Goal: Find specific page/section: Find specific page/section

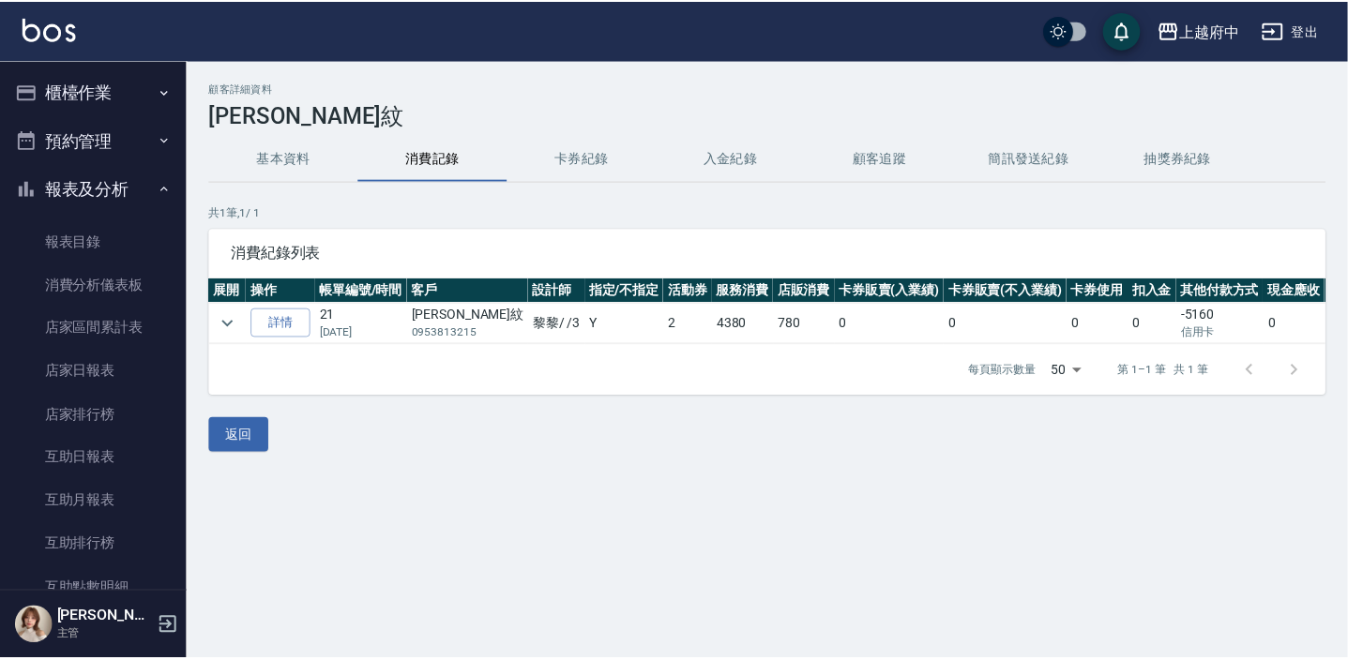
scroll to position [1790, 0]
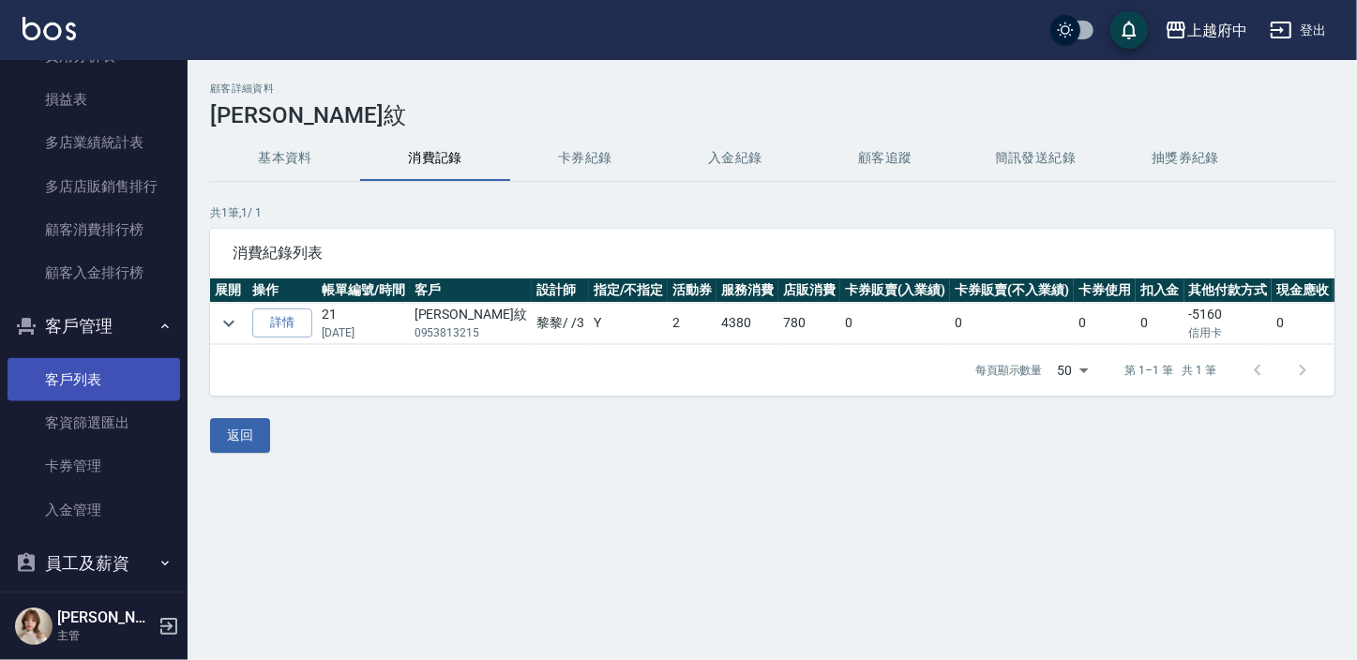
click at [89, 375] on link "客戶列表" at bounding box center [94, 379] width 173 height 43
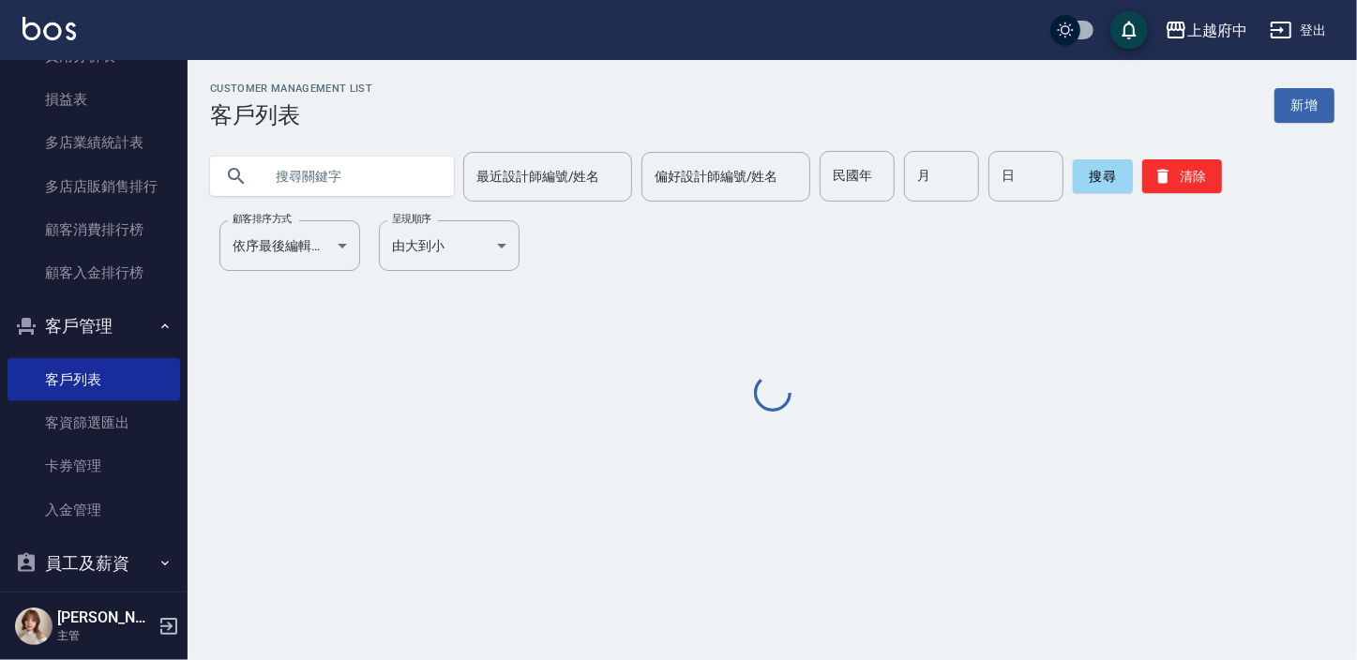
click at [309, 199] on input "text" at bounding box center [351, 176] width 176 height 51
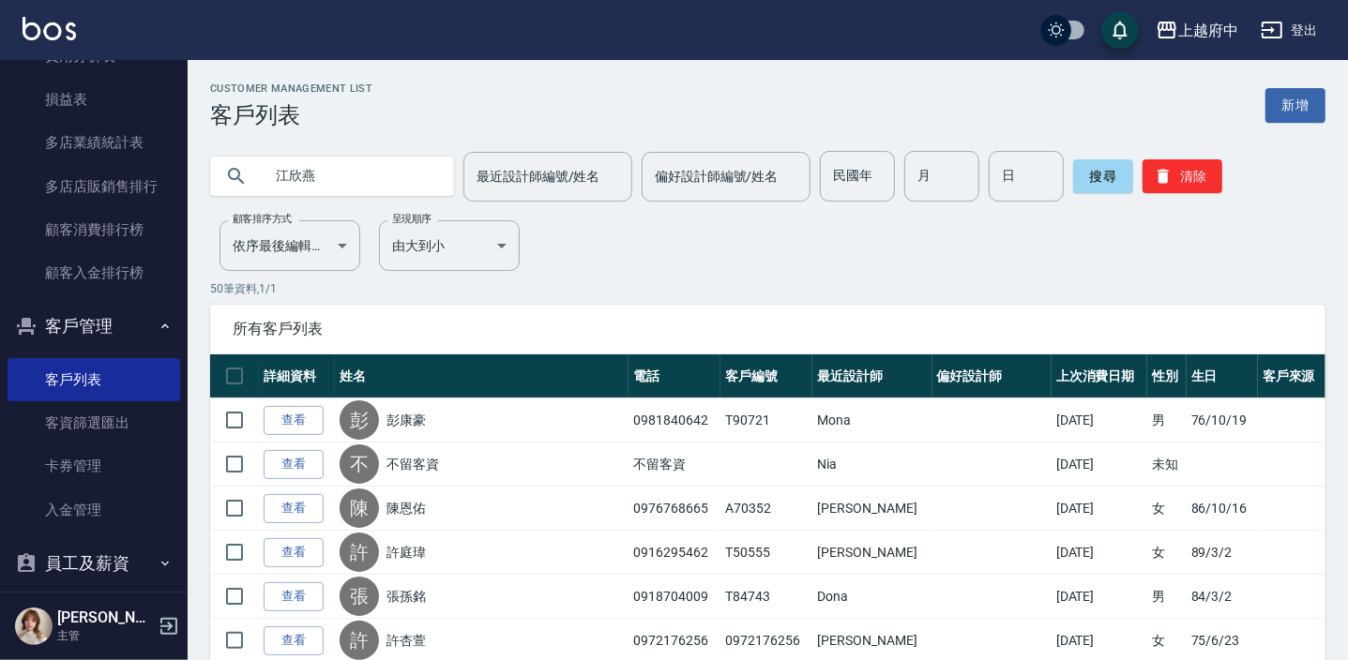
type input "江欣燕"
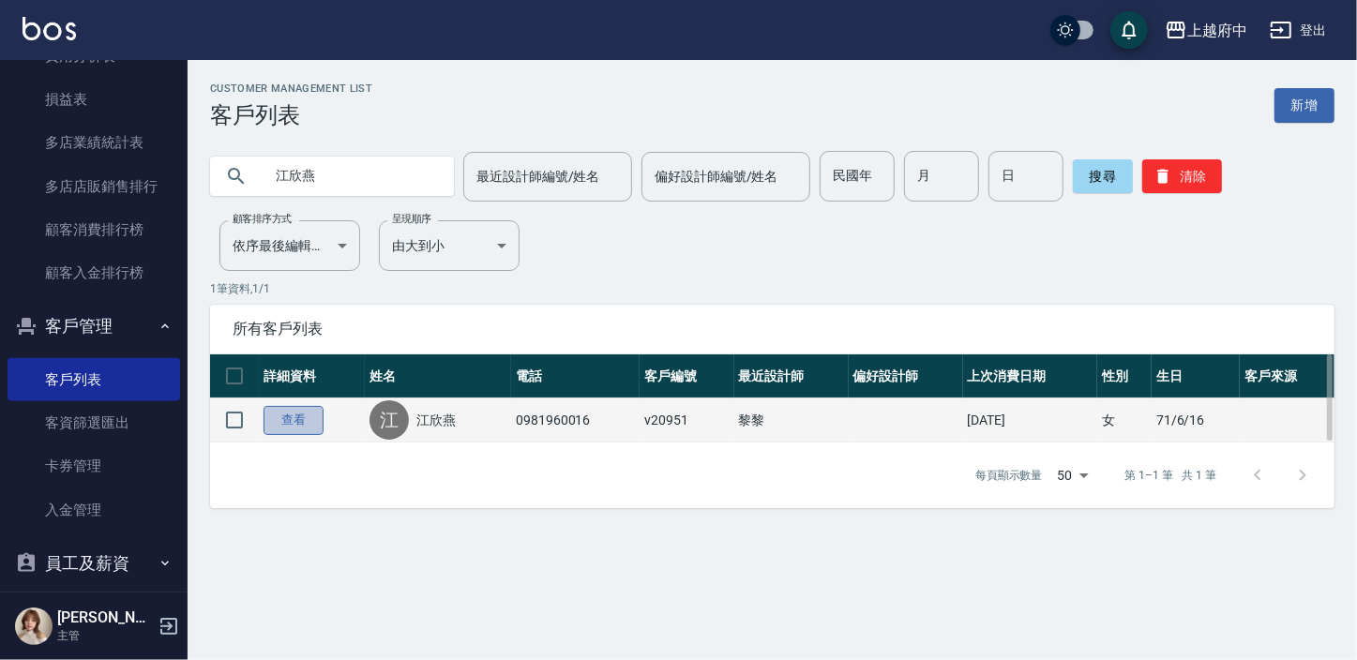
click at [294, 432] on link "查看" at bounding box center [294, 420] width 60 height 29
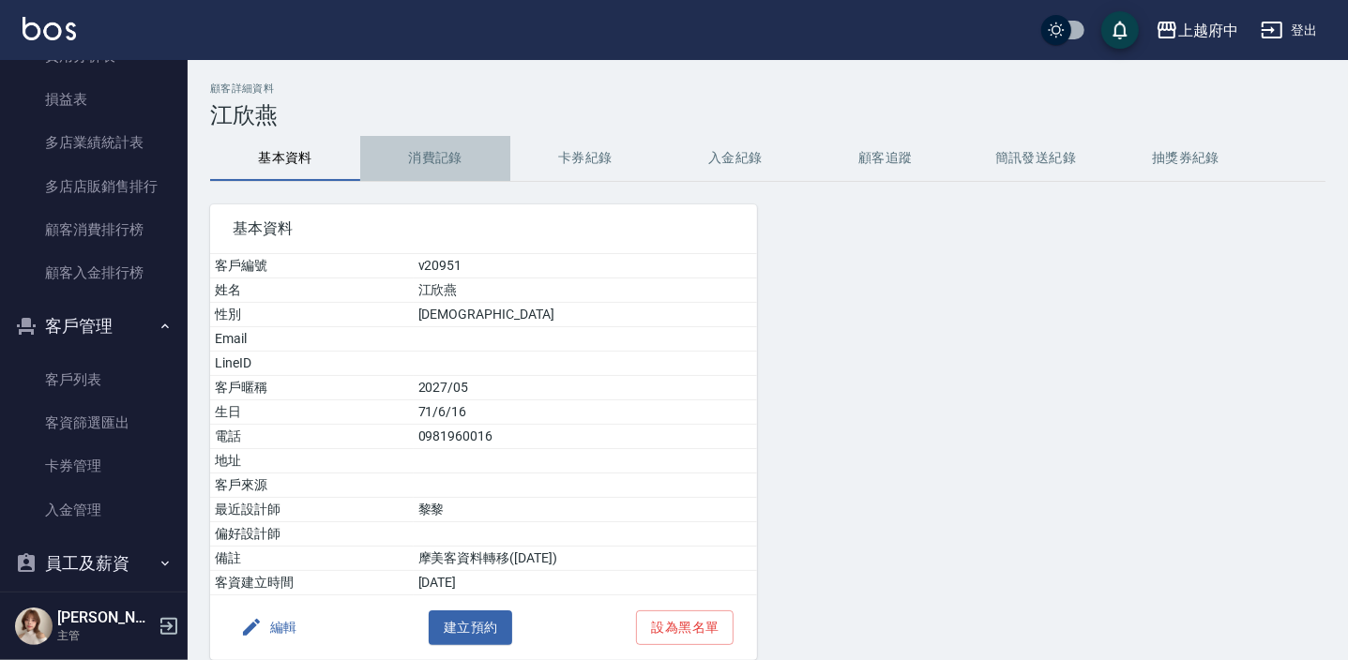
click at [413, 143] on button "消費記錄" at bounding box center [435, 158] width 150 height 45
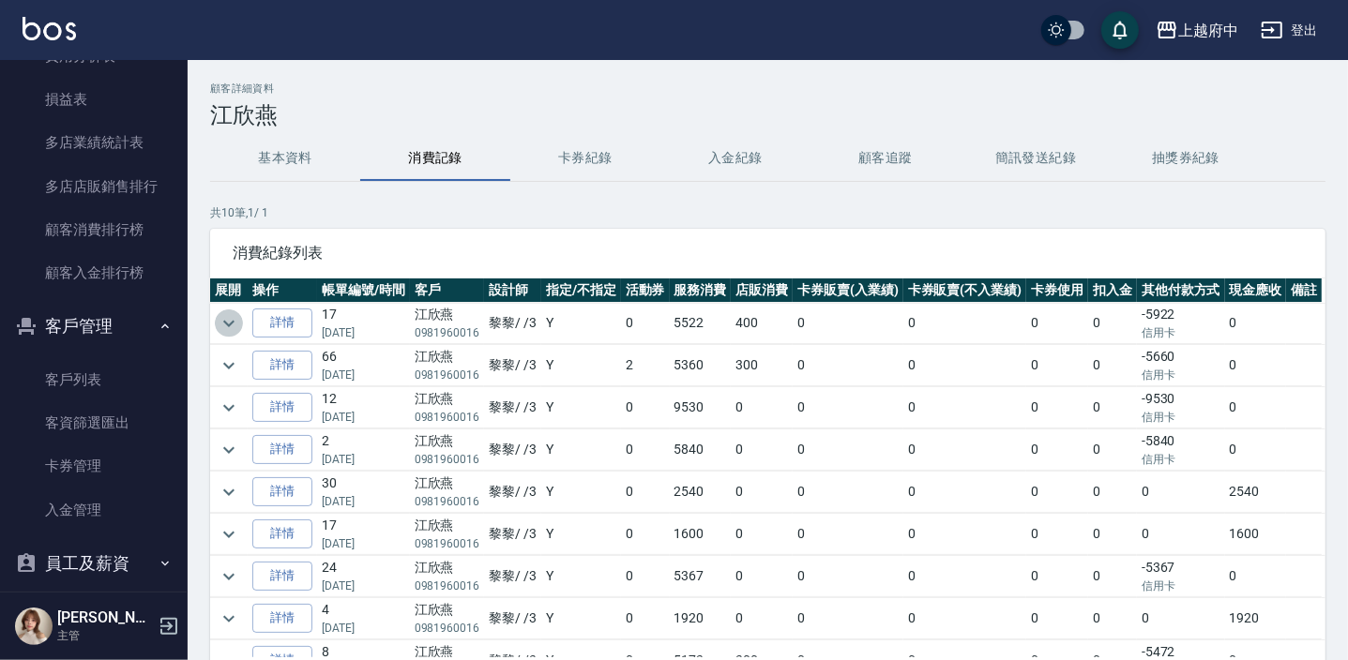
click at [226, 309] on button "expand row" at bounding box center [229, 323] width 28 height 28
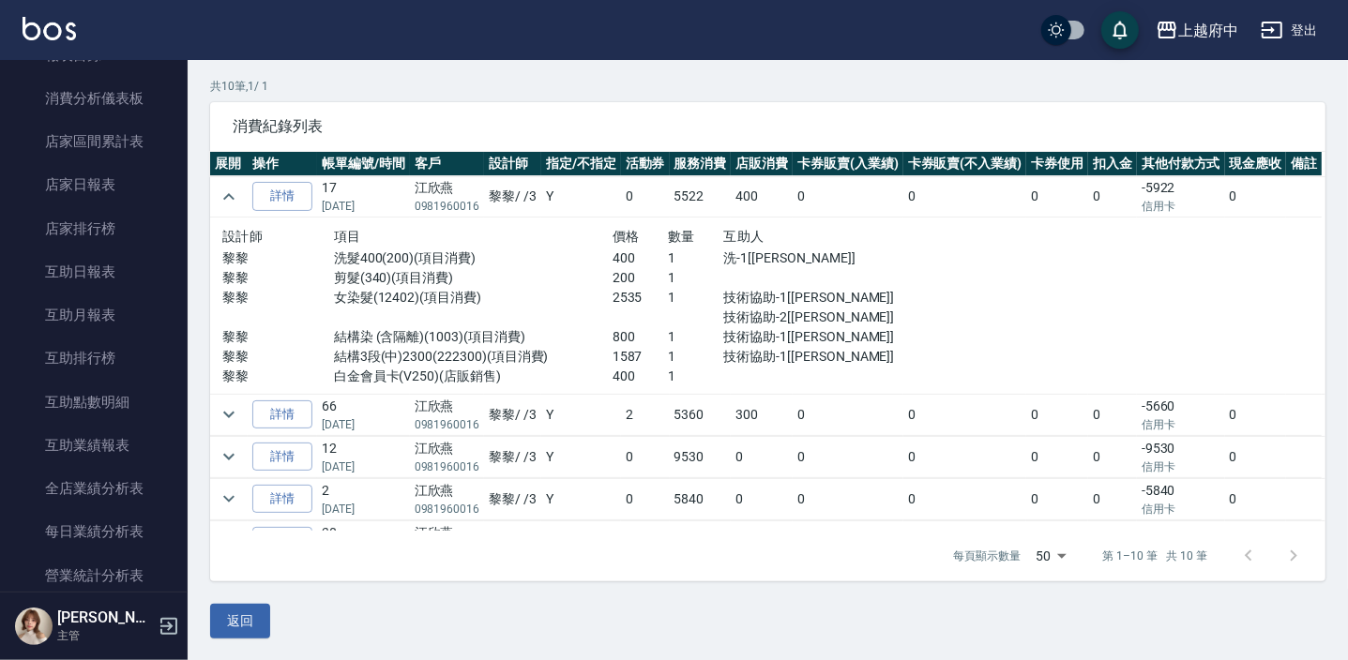
scroll to position [162, 0]
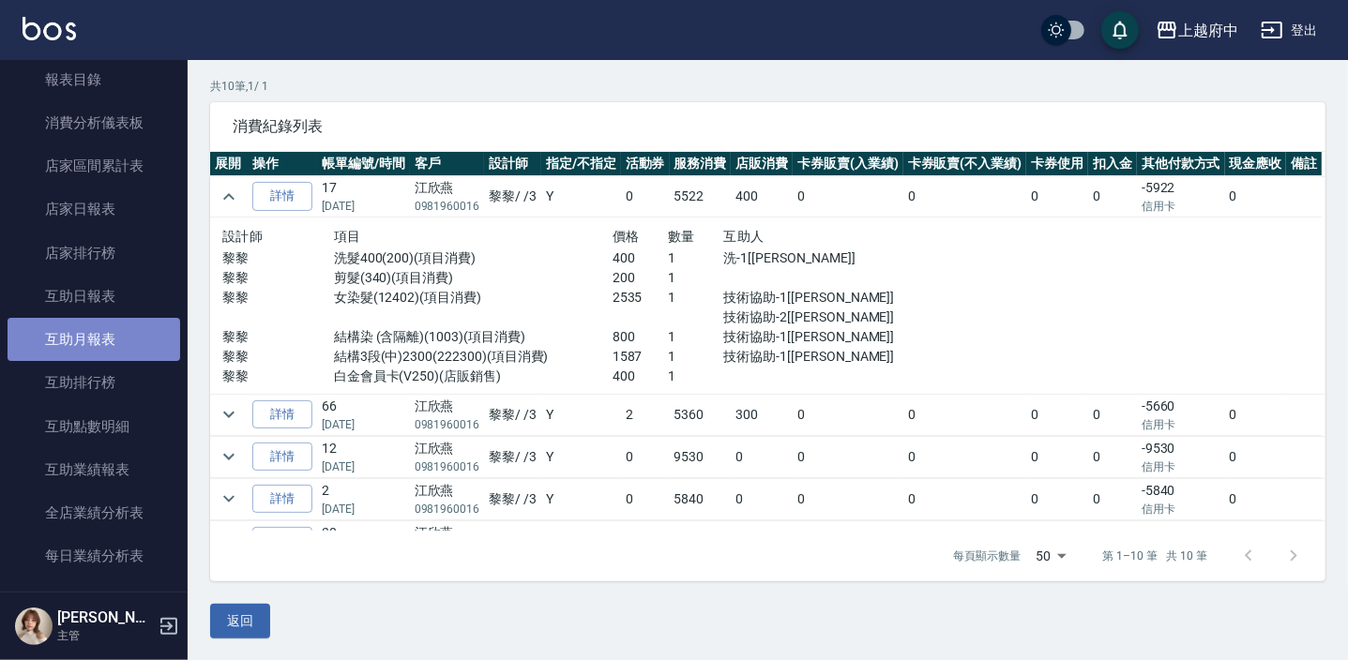
click at [149, 328] on link "互助月報表" at bounding box center [94, 339] width 173 height 43
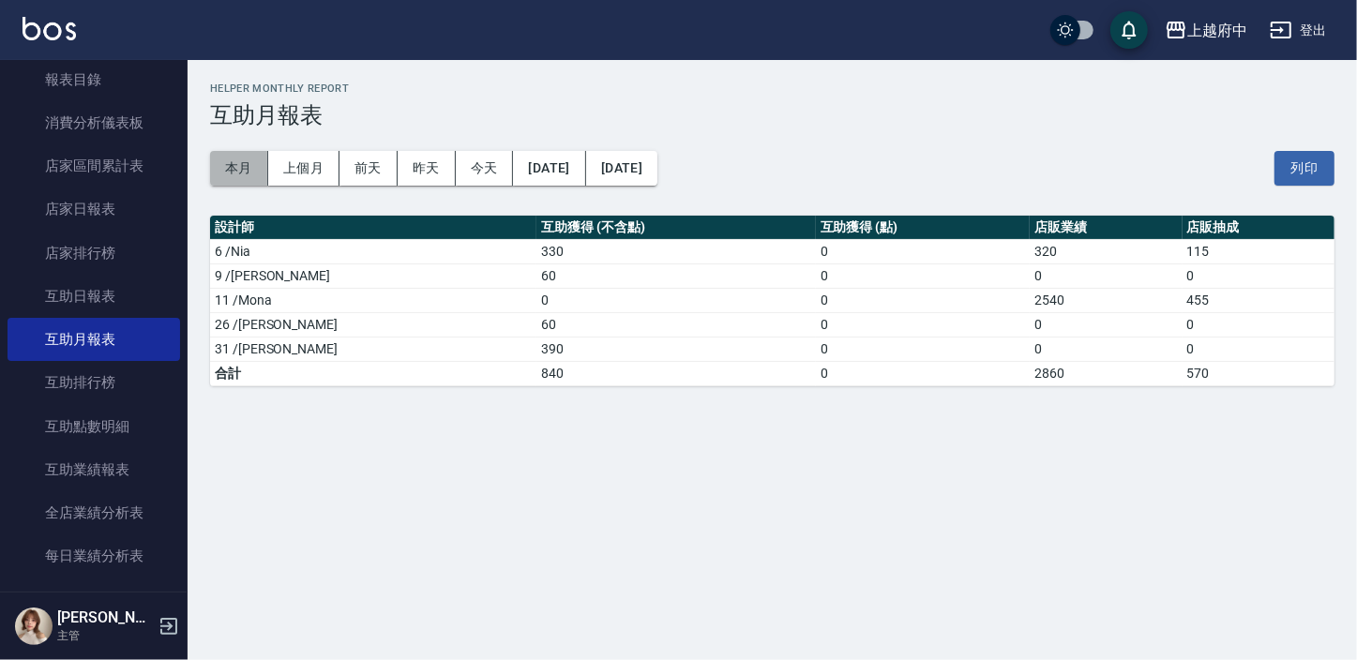
click at [242, 171] on button "本月" at bounding box center [239, 168] width 58 height 35
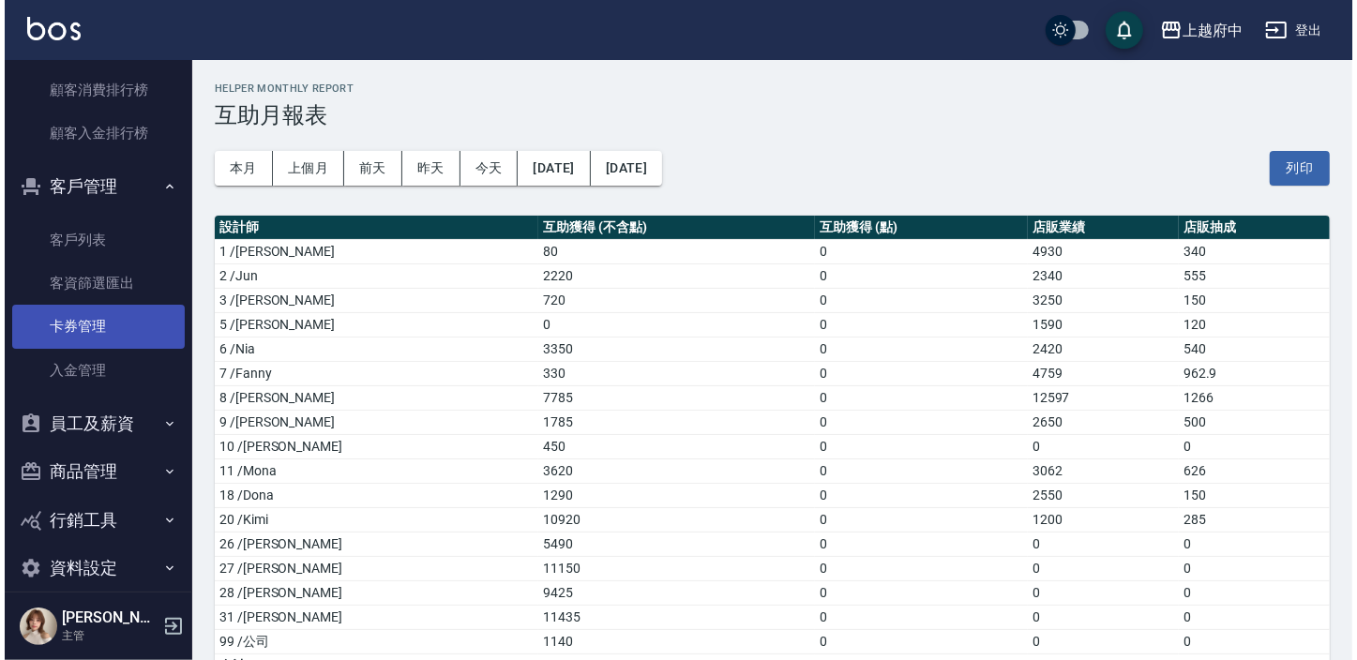
scroll to position [1953, 0]
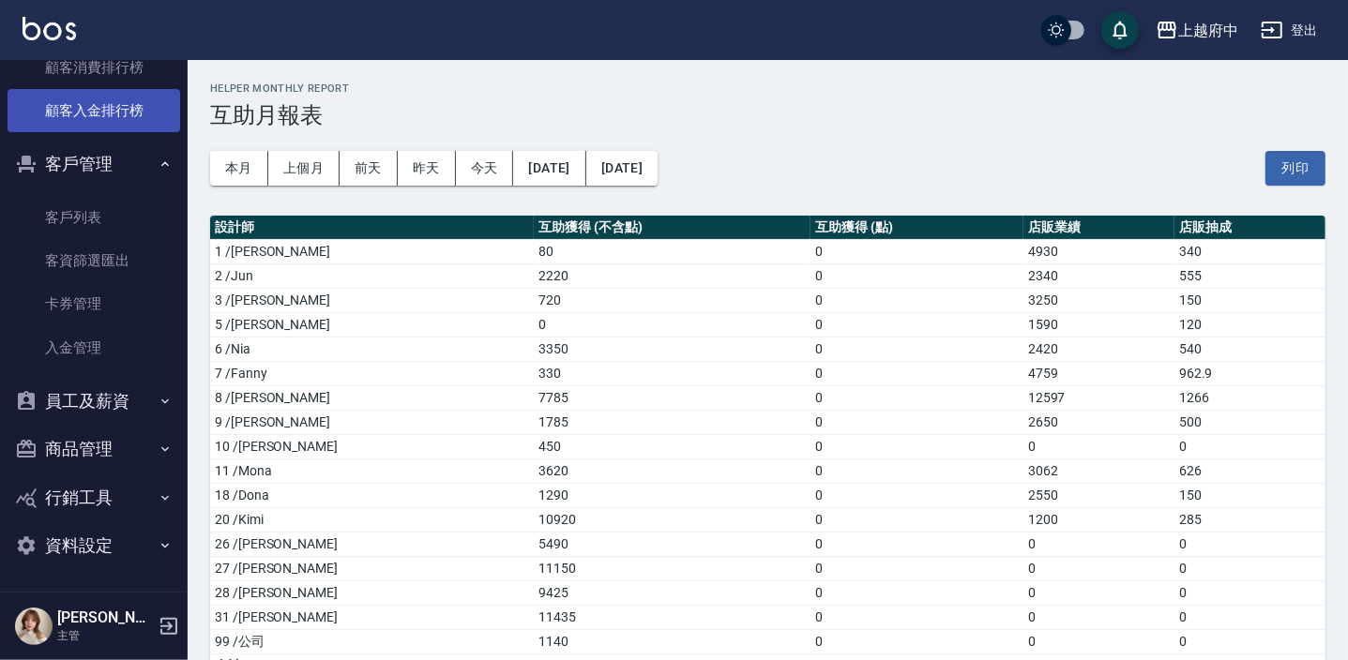
drag, startPoint x: 122, startPoint y: 210, endPoint x: 133, endPoint y: 87, distance: 123.4
click at [122, 210] on link "客戶列表" at bounding box center [94, 217] width 173 height 43
